Goal: Find contact information: Find contact information

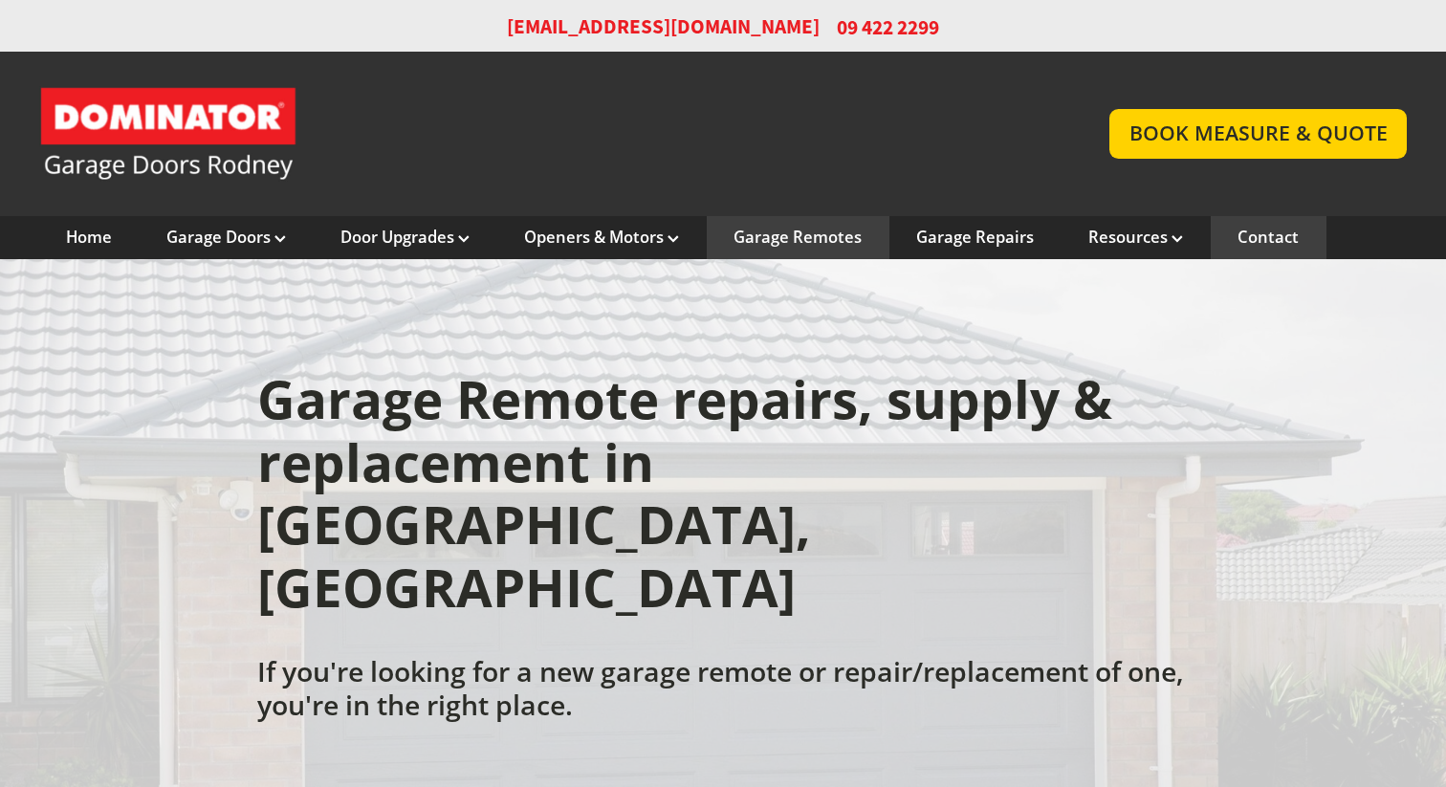
click at [1282, 247] on link "Contact" at bounding box center [1268, 237] width 61 height 21
